Goal: Task Accomplishment & Management: Manage account settings

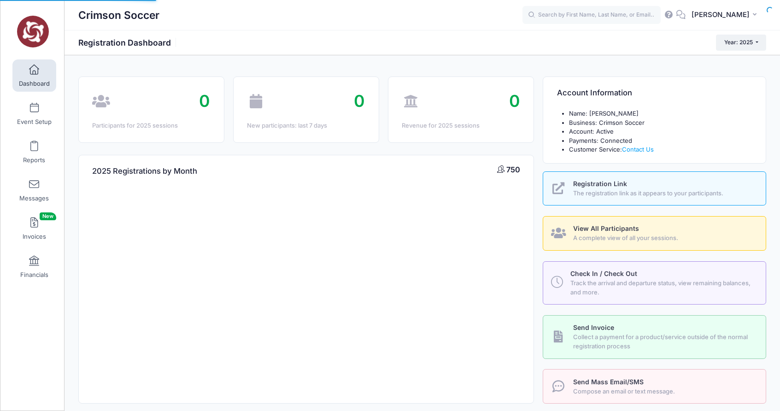
select select
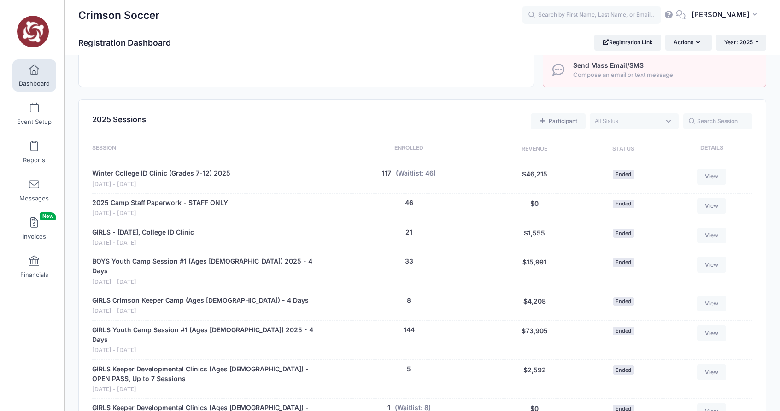
scroll to position [796, 0]
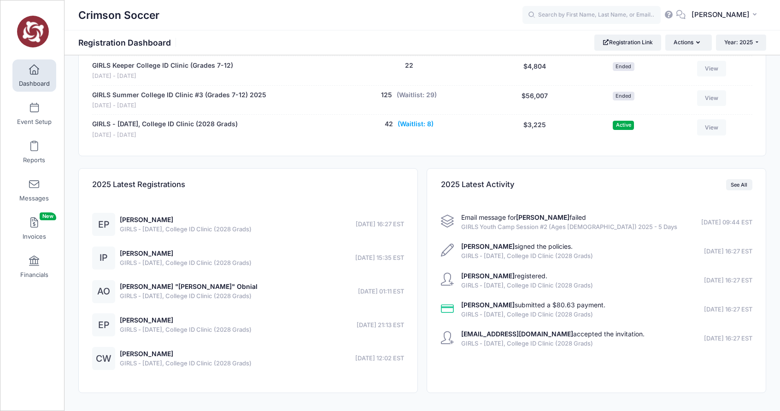
click at [419, 119] on button "(Waitlist: 8)" at bounding box center [416, 124] width 36 height 10
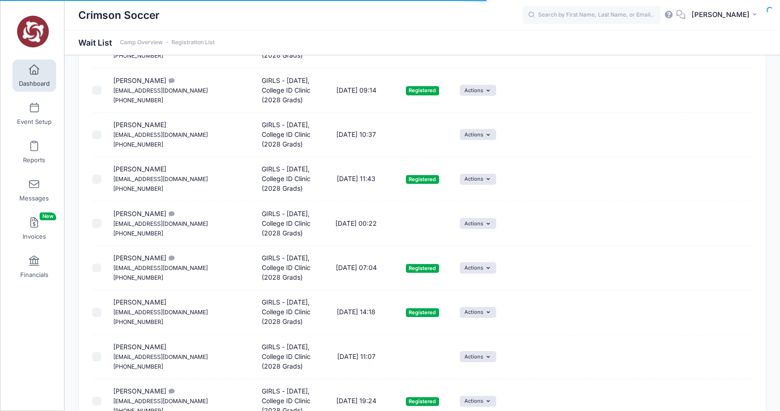
scroll to position [104, 0]
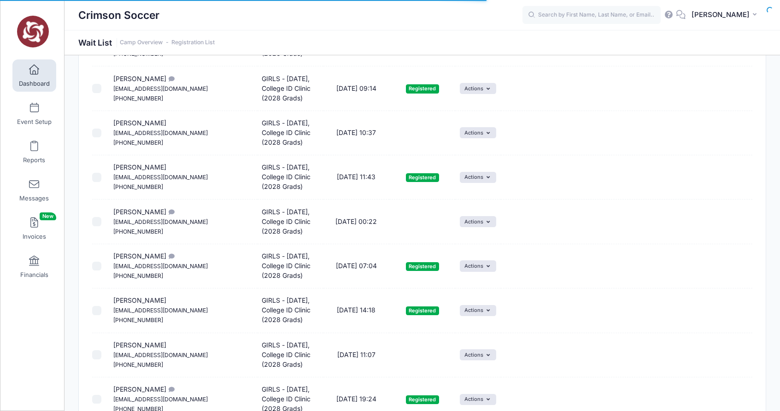
select select "50"
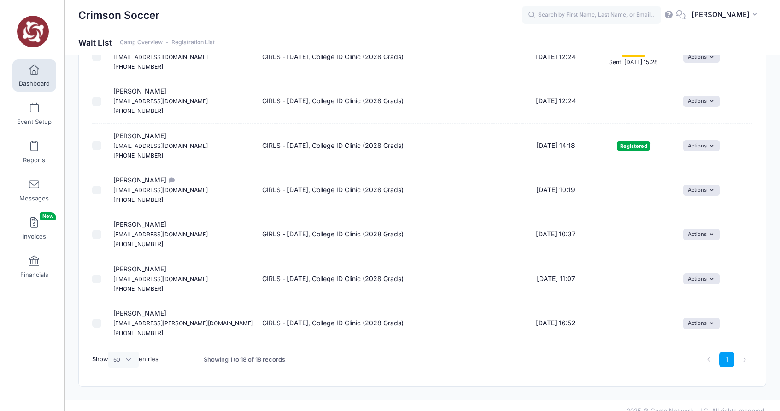
scroll to position [609, 0]
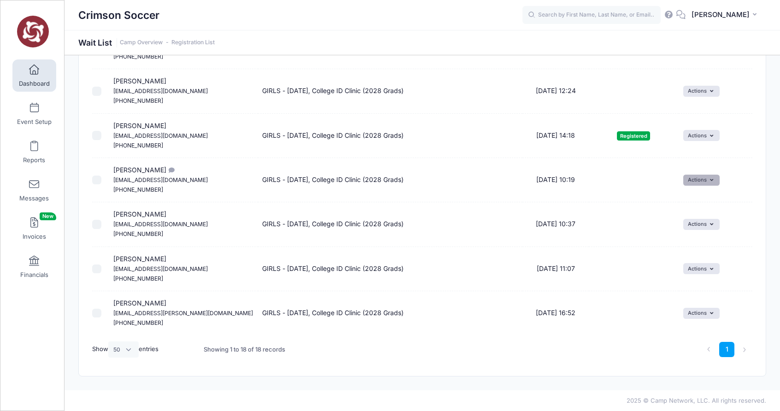
click at [709, 178] on button "Actions" at bounding box center [701, 180] width 36 height 11
click at [689, 201] on link "Invite" at bounding box center [690, 201] width 40 height 18
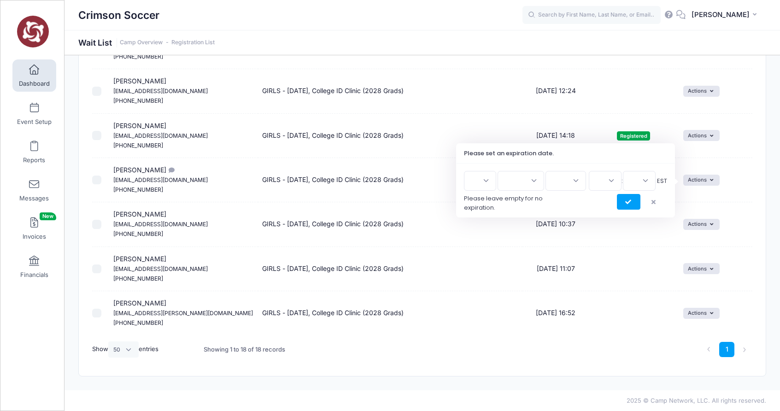
scroll to position [537, 0]
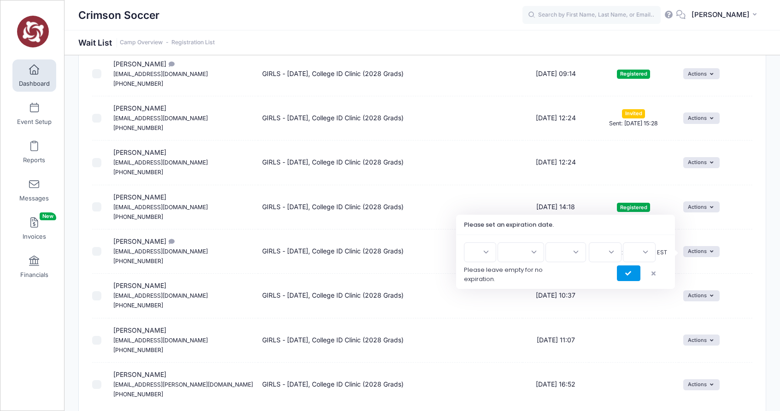
click at [628, 274] on icon "submit" at bounding box center [628, 274] width 7 height 0
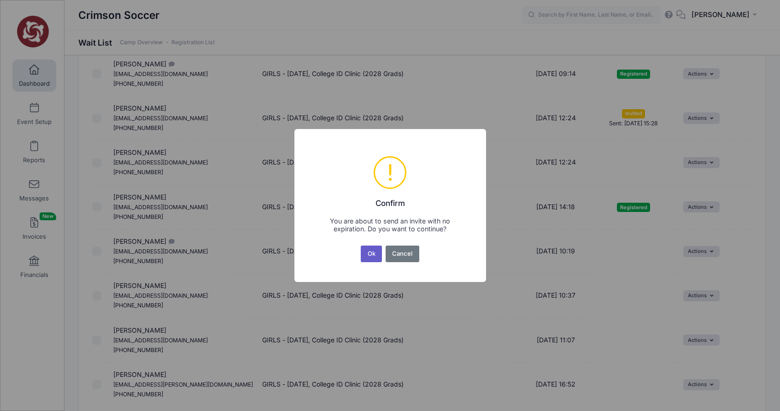
click at [370, 253] on button "Ok" at bounding box center [371, 254] width 21 height 17
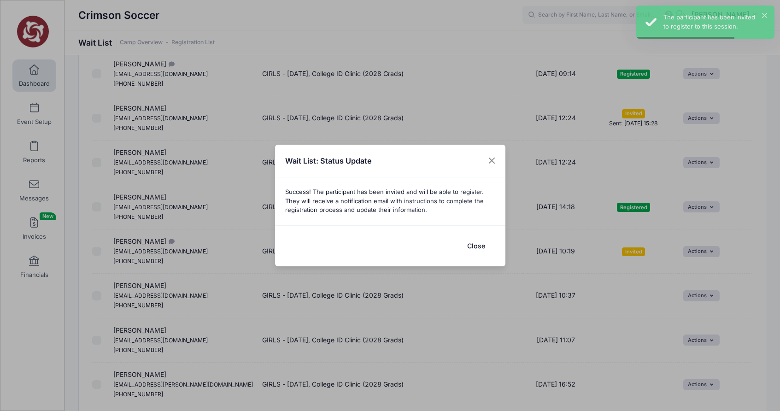
click at [476, 249] on button "Close" at bounding box center [476, 246] width 37 height 20
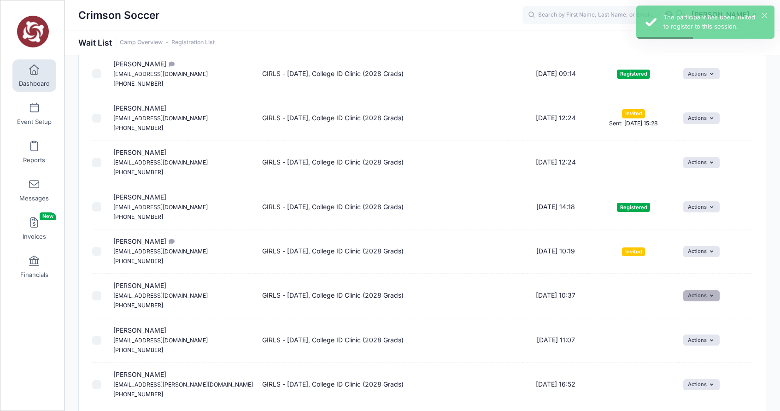
click at [710, 296] on icon "button" at bounding box center [713, 296] width 7 height 0
click at [689, 315] on link "Invite" at bounding box center [690, 316] width 40 height 18
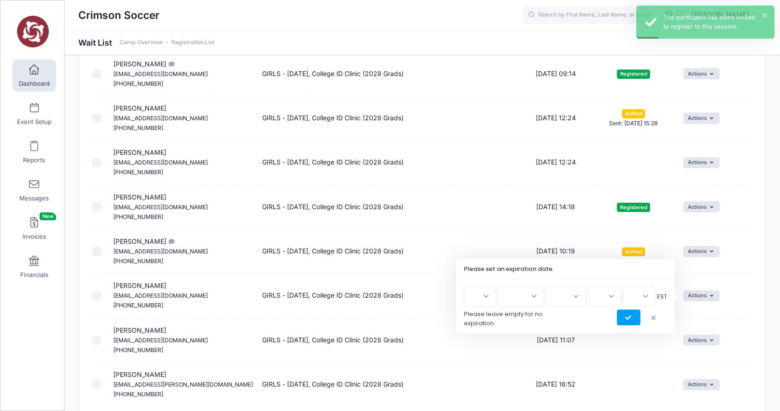
scroll to position [582, 0]
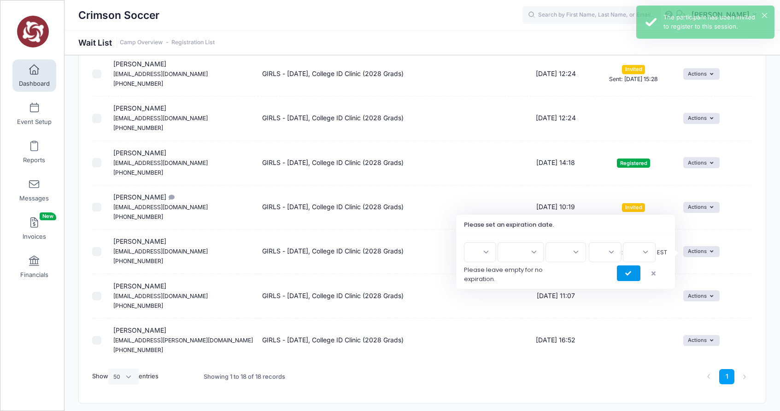
click at [631, 274] on icon "submit" at bounding box center [628, 274] width 7 height 0
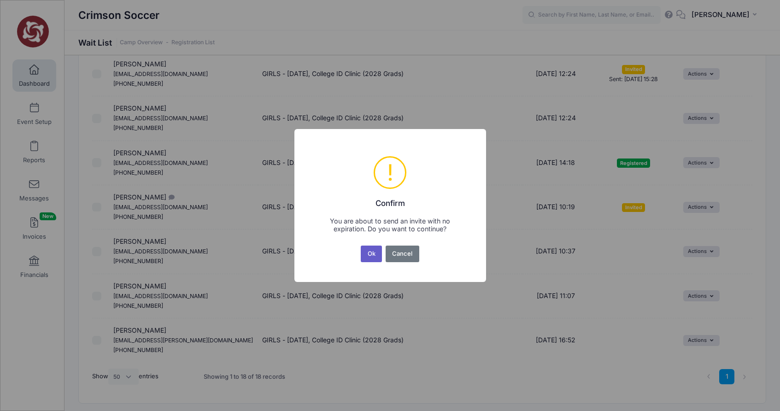
click at [367, 253] on button "Ok" at bounding box center [371, 254] width 21 height 17
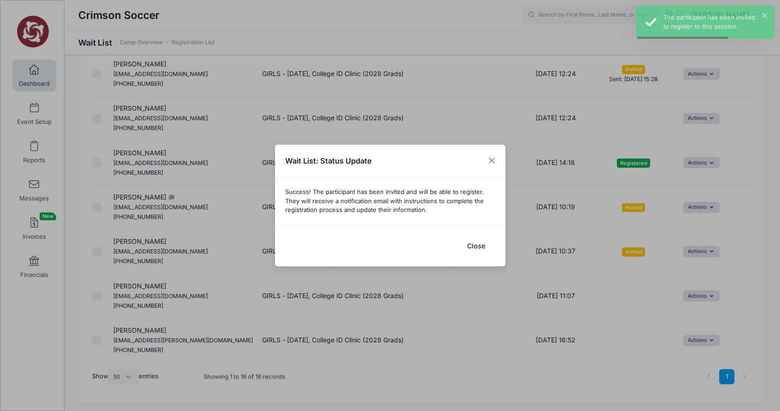
click at [477, 245] on button "Close" at bounding box center [476, 246] width 37 height 20
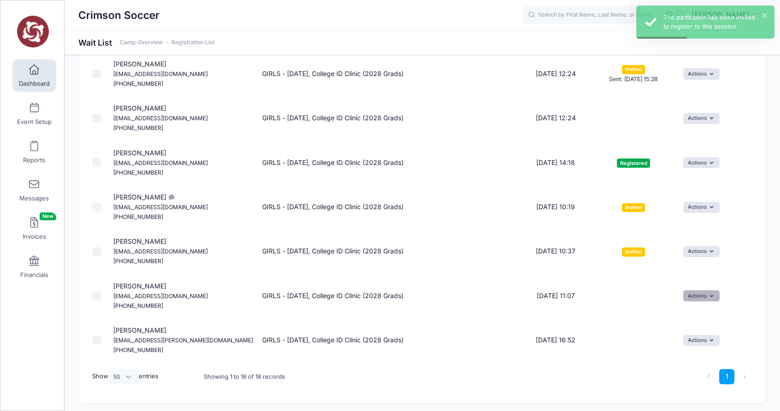
click at [709, 294] on button "Actions" at bounding box center [701, 295] width 36 height 11
click at [689, 314] on link "Invite" at bounding box center [690, 316] width 40 height 18
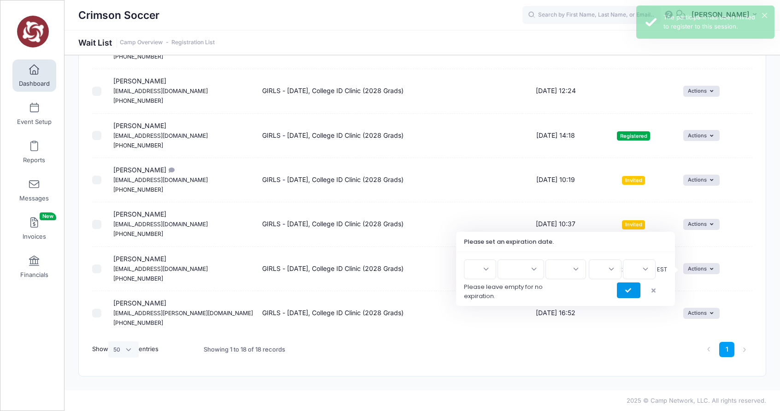
click at [626, 291] on icon "submit" at bounding box center [628, 291] width 7 height 0
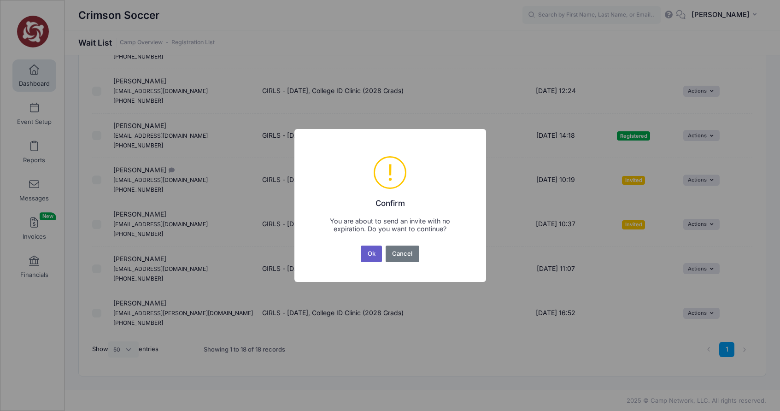
click at [373, 250] on button "Ok" at bounding box center [371, 254] width 21 height 17
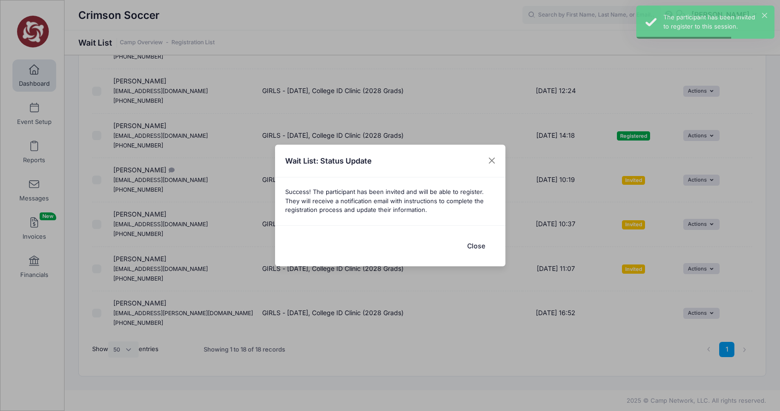
click at [481, 248] on button "Close" at bounding box center [476, 246] width 37 height 20
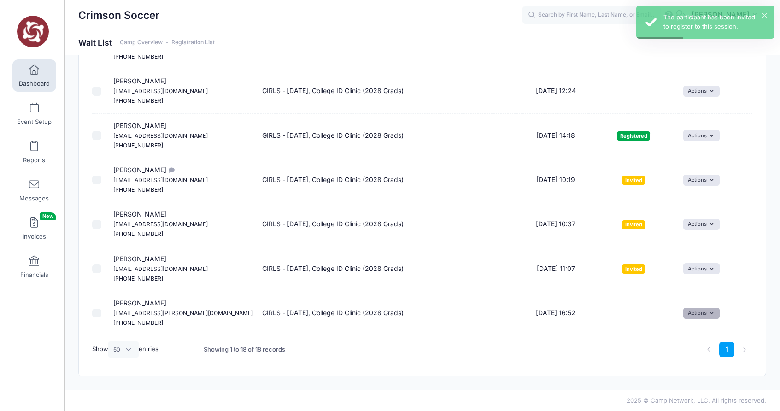
click at [710, 313] on icon "button" at bounding box center [713, 313] width 7 height 0
click at [681, 334] on span at bounding box center [679, 333] width 8 height 6
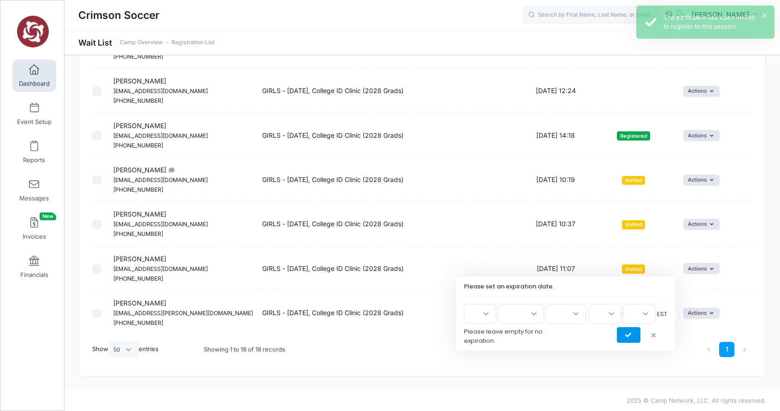
click at [628, 339] on button "submit" at bounding box center [629, 335] width 24 height 16
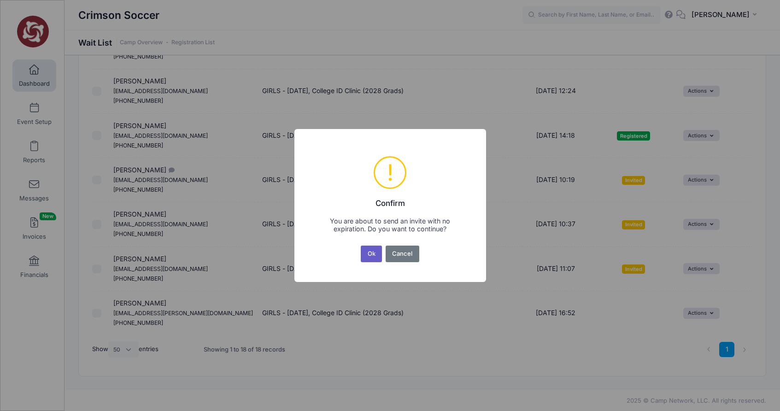
click at [370, 254] on button "Ok" at bounding box center [371, 254] width 21 height 17
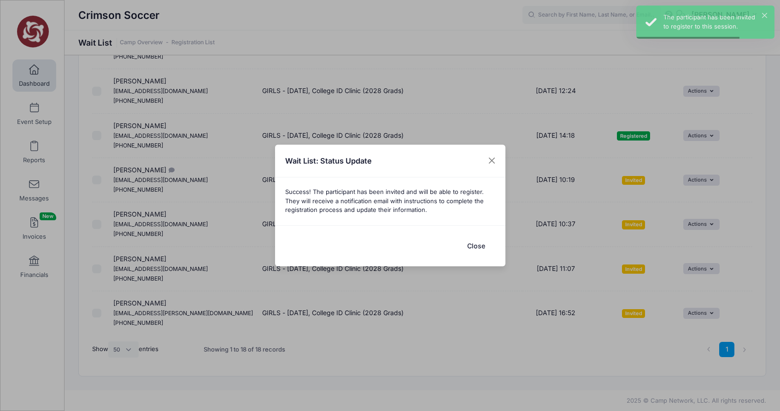
click at [479, 247] on button "Close" at bounding box center [476, 246] width 37 height 20
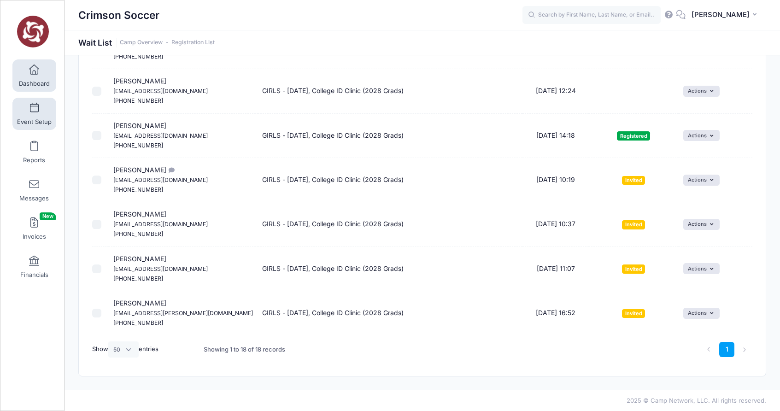
click at [34, 112] on span at bounding box center [34, 108] width 0 height 10
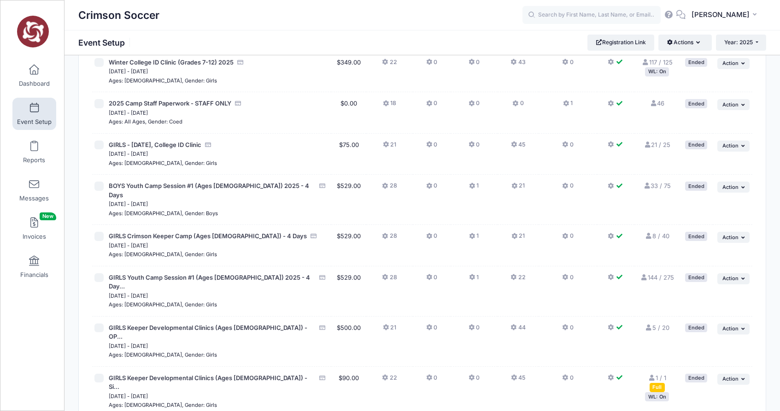
scroll to position [375, 0]
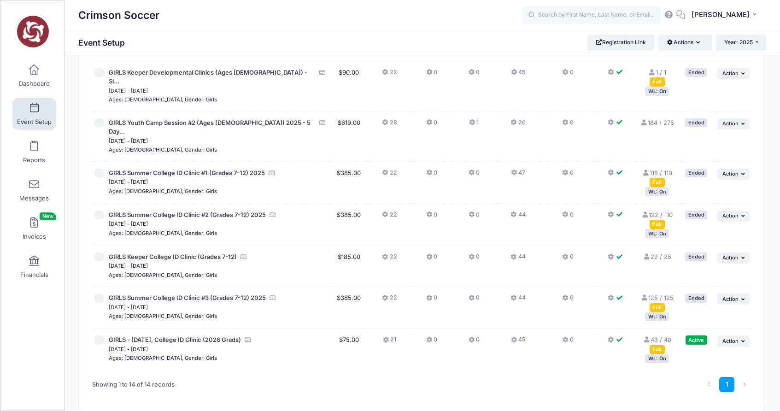
click at [660, 336] on link "43 / 40 Full" at bounding box center [657, 344] width 28 height 17
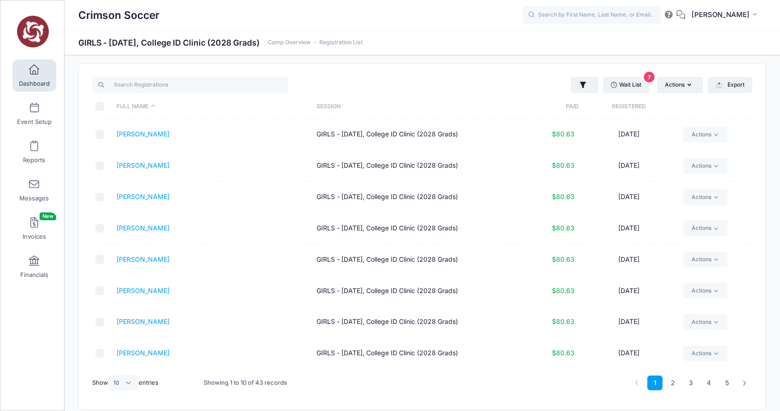
scroll to position [9, 0]
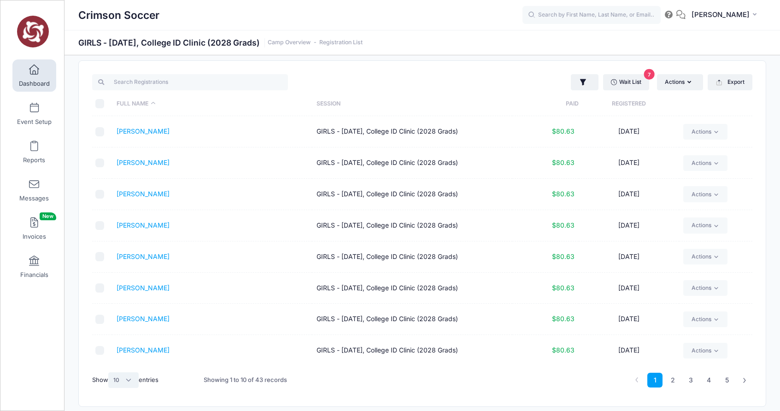
click at [126, 382] on select "All 10 25 50" at bounding box center [123, 380] width 30 height 16
select select "50"
click at [110, 372] on select "All 10 25 50" at bounding box center [123, 380] width 30 height 16
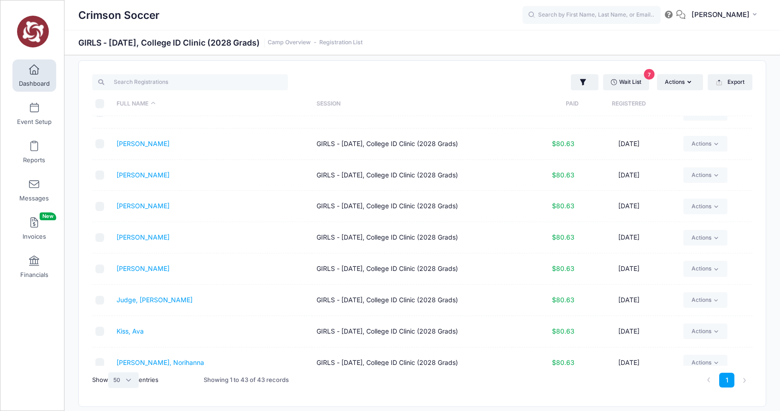
scroll to position [0, 0]
